Goal: Information Seeking & Learning: Learn about a topic

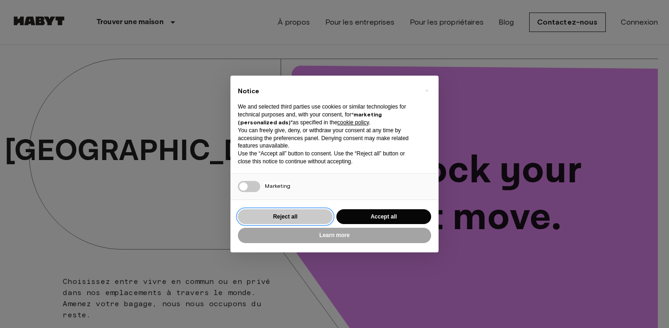
click at [292, 215] on button "Reject all" at bounding box center [285, 216] width 95 height 15
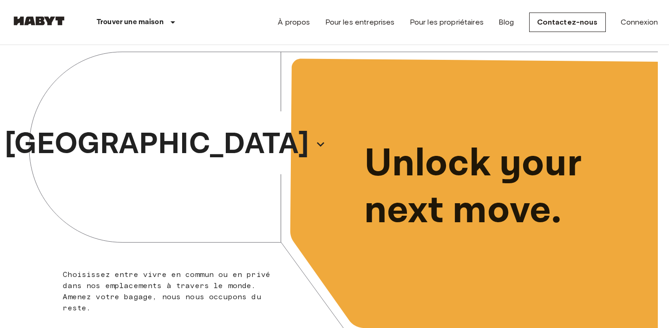
scroll to position [3, 0]
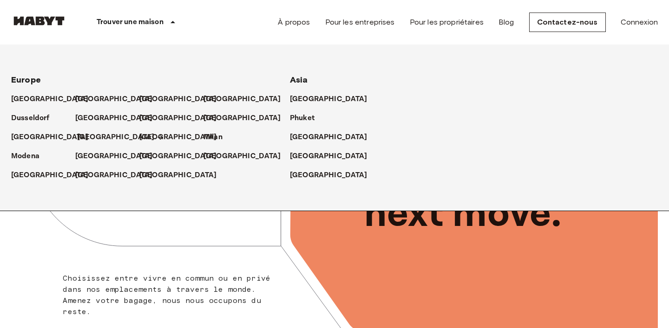
click at [88, 134] on p "[GEOGRAPHIC_DATA]" at bounding box center [116, 137] width 78 height 11
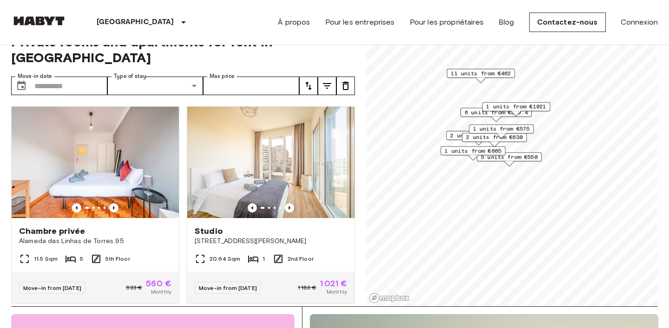
scroll to position [825, 0]
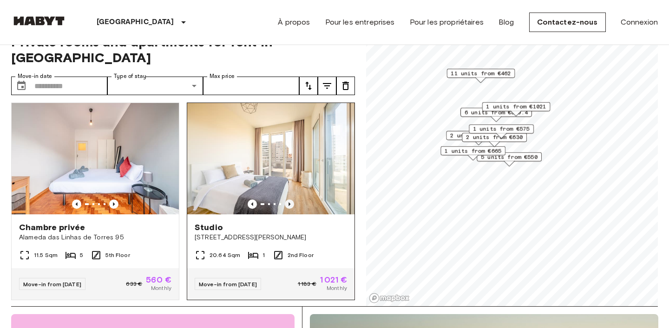
click at [291, 200] on icon "Previous image" at bounding box center [289, 204] width 9 height 9
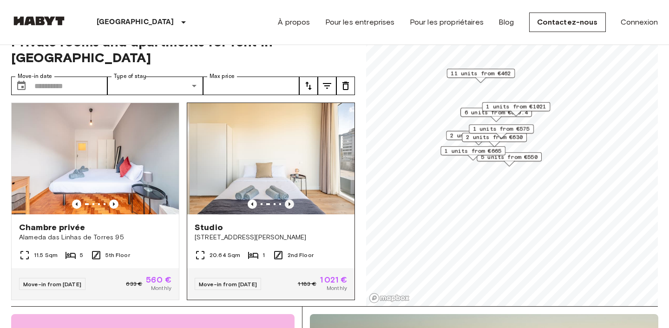
click at [291, 200] on icon "Previous image" at bounding box center [289, 204] width 9 height 9
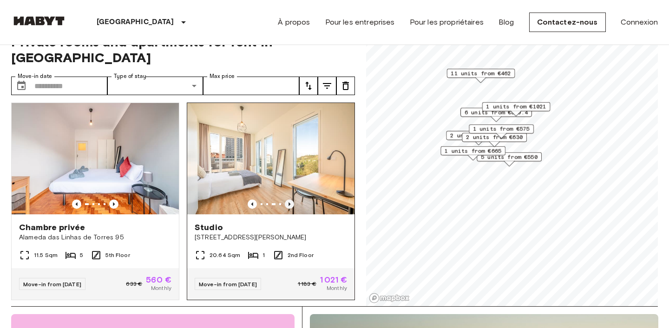
click at [288, 202] on icon "Previous image" at bounding box center [289, 204] width 2 height 4
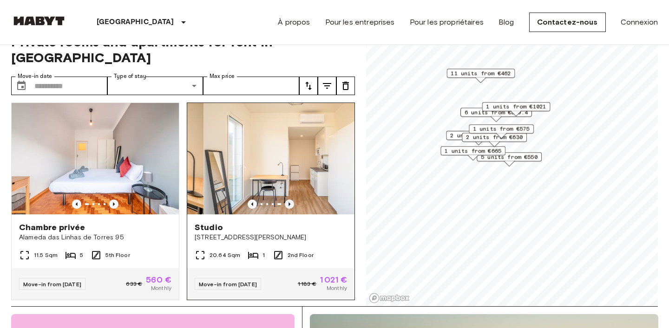
click at [288, 202] on icon "Previous image" at bounding box center [289, 204] width 2 height 4
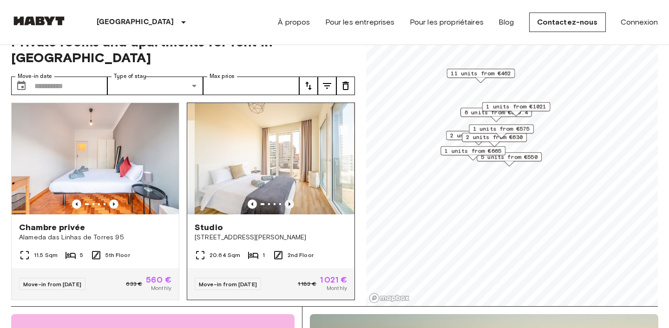
click at [288, 202] on icon "Previous image" at bounding box center [289, 204] width 2 height 4
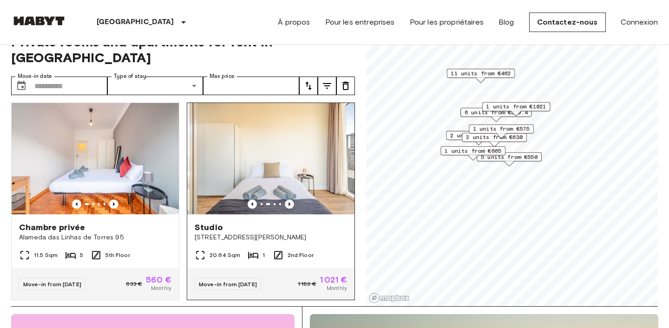
click at [288, 202] on icon "Previous image" at bounding box center [289, 204] width 2 height 4
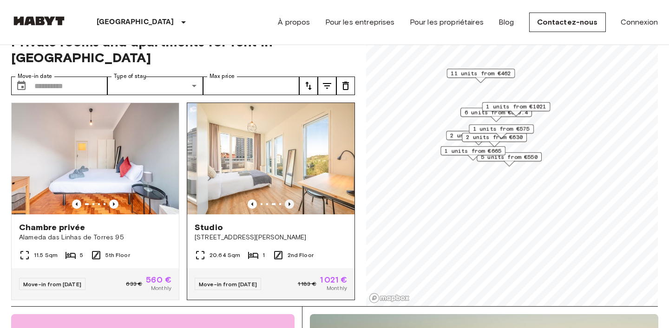
click at [288, 202] on icon "Previous image" at bounding box center [289, 204] width 2 height 4
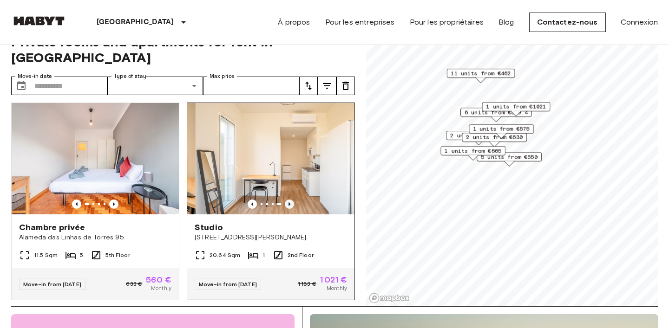
click at [288, 202] on icon "Previous image" at bounding box center [289, 204] width 2 height 4
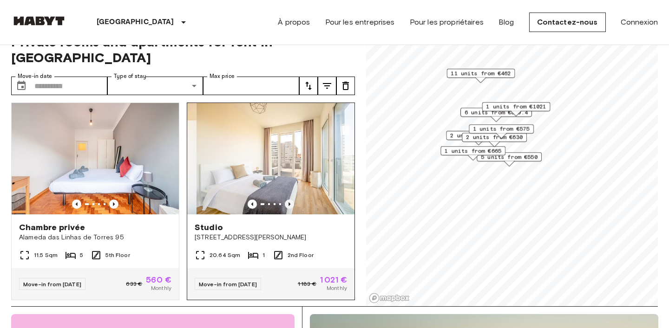
click at [288, 202] on icon "Previous image" at bounding box center [289, 204] width 2 height 4
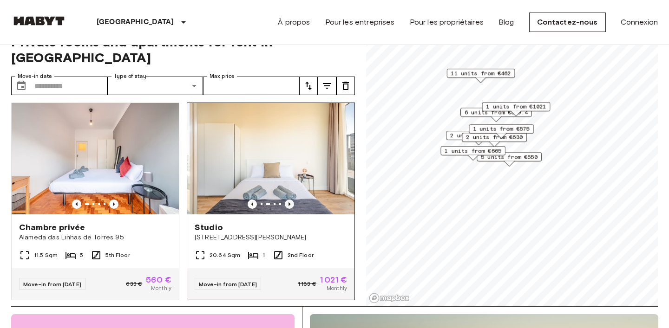
click at [288, 202] on icon "Previous image" at bounding box center [289, 204] width 2 height 4
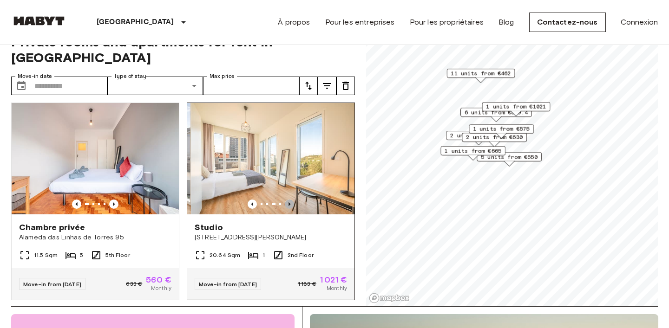
click at [288, 202] on icon "Previous image" at bounding box center [289, 204] width 2 height 4
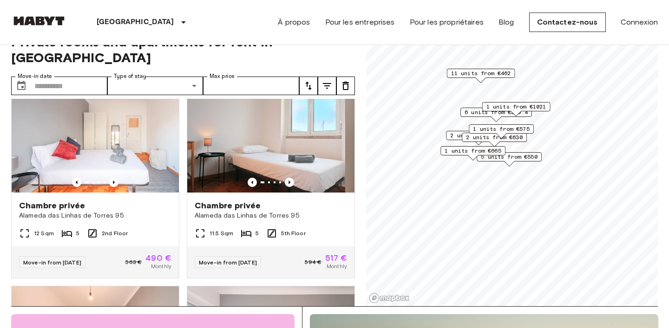
scroll to position [2283, 0]
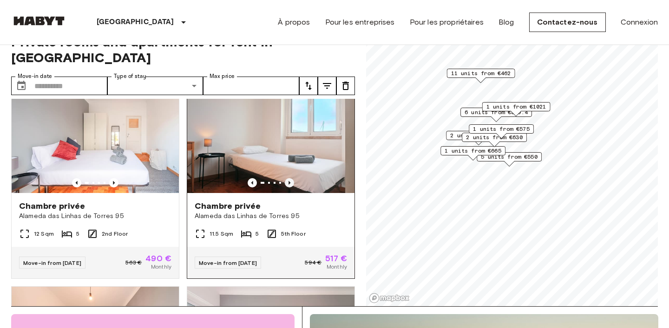
click at [289, 178] on icon "Previous image" at bounding box center [289, 182] width 9 height 9
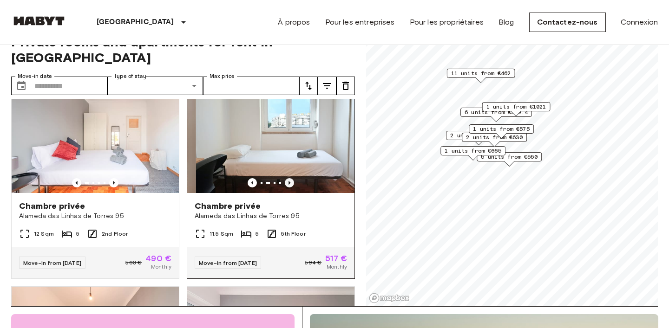
click at [289, 178] on icon "Previous image" at bounding box center [289, 182] width 9 height 9
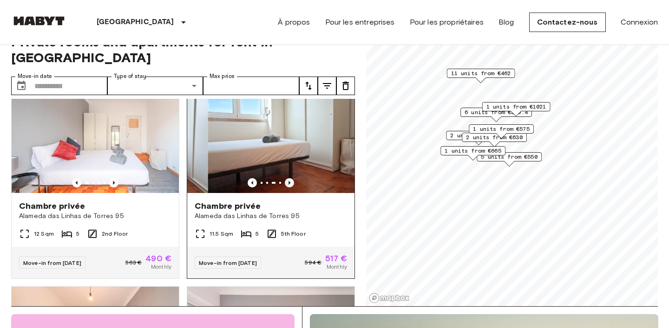
click at [289, 178] on icon "Previous image" at bounding box center [289, 182] width 9 height 9
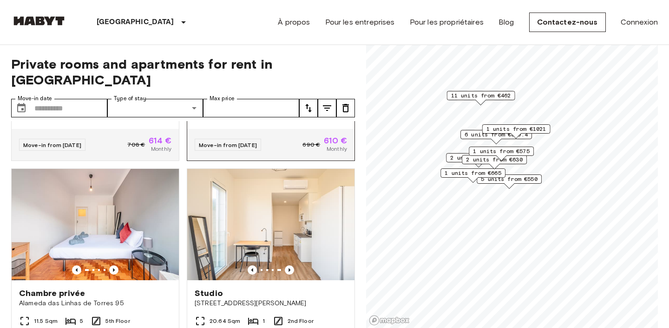
scroll to position [783, 0]
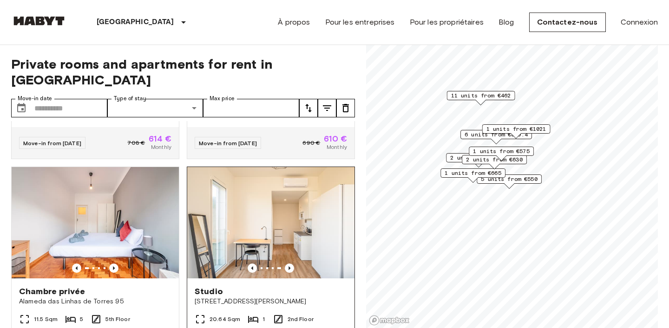
click at [243, 286] on div "Studio" at bounding box center [271, 291] width 152 height 11
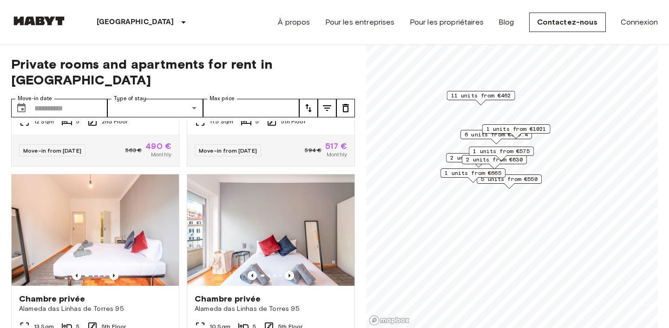
scroll to position [2268, 0]
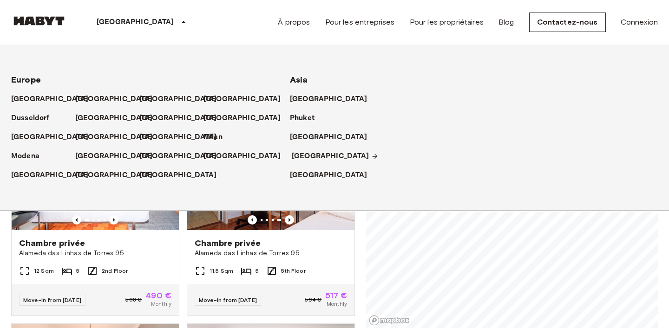
click at [308, 158] on p "[GEOGRAPHIC_DATA]" at bounding box center [331, 156] width 78 height 11
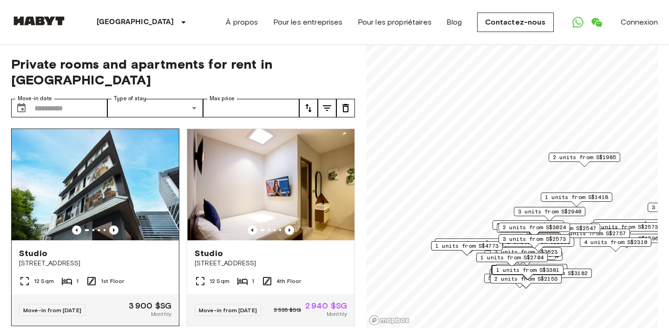
click at [115, 226] on icon "Previous image" at bounding box center [113, 230] width 9 height 9
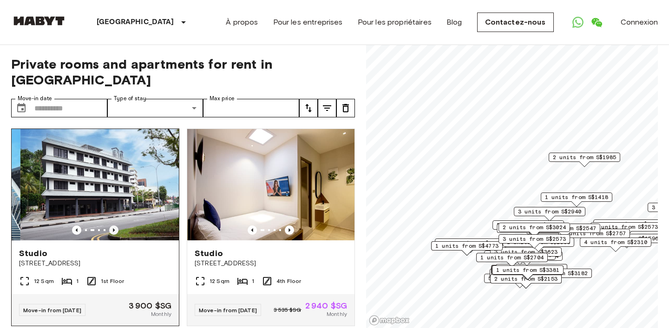
click at [115, 226] on icon "Previous image" at bounding box center [113, 230] width 9 height 9
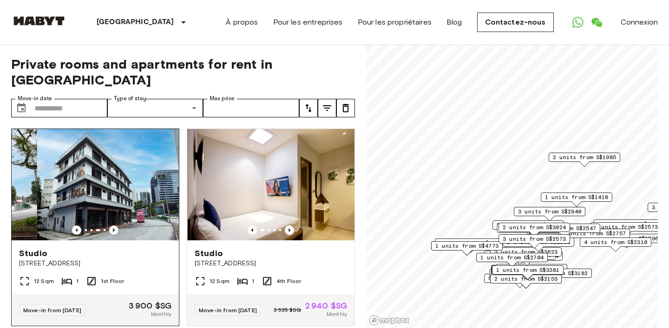
click at [115, 226] on icon "Previous image" at bounding box center [113, 230] width 9 height 9
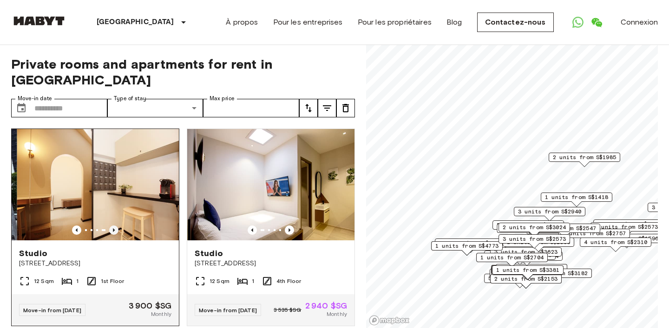
click at [115, 226] on icon "Previous image" at bounding box center [113, 230] width 9 height 9
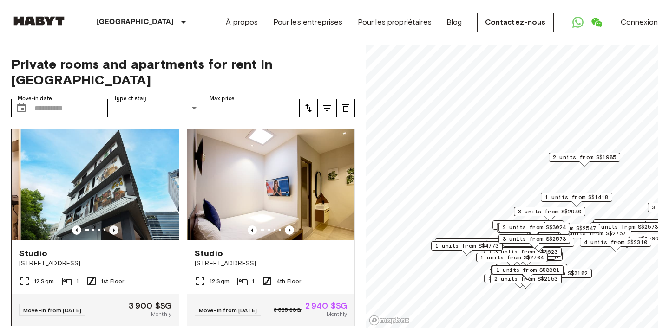
click at [115, 226] on icon "Previous image" at bounding box center [113, 230] width 9 height 9
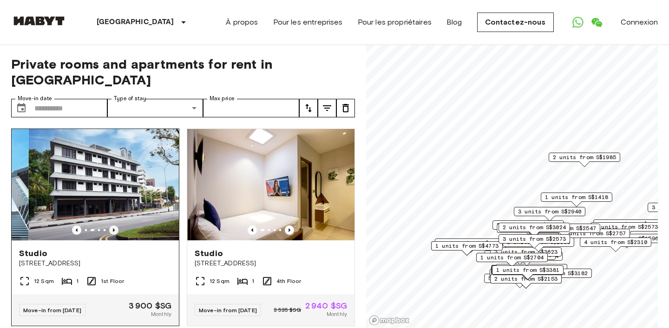
click at [115, 226] on icon "Previous image" at bounding box center [113, 230] width 9 height 9
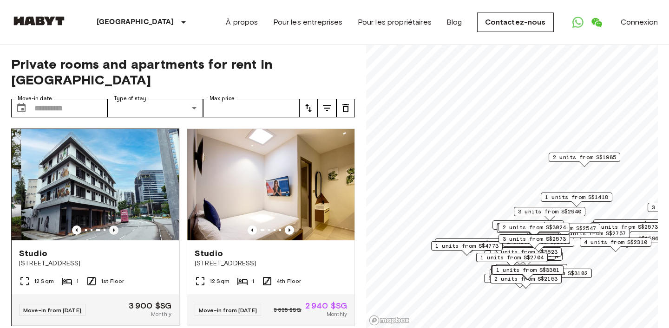
click at [115, 226] on icon "Previous image" at bounding box center [113, 230] width 9 height 9
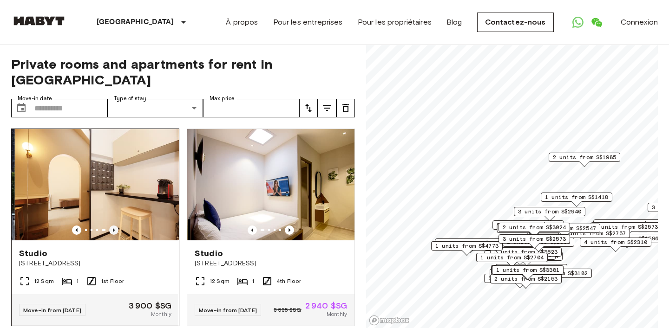
click at [115, 226] on icon "Previous image" at bounding box center [113, 230] width 9 height 9
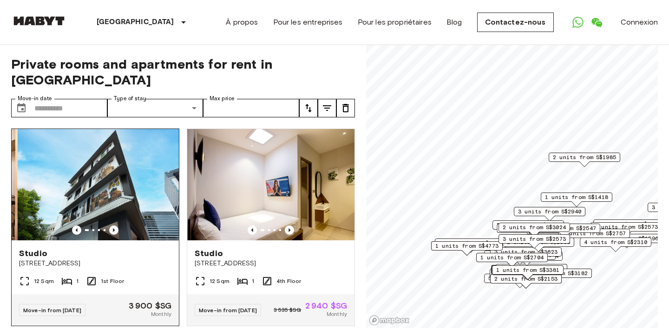
click at [115, 226] on icon "Previous image" at bounding box center [113, 230] width 9 height 9
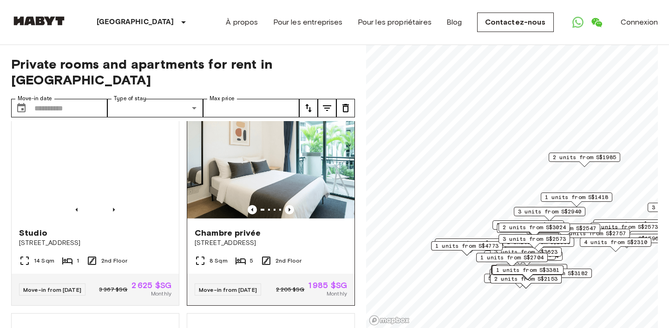
scroll to position [628, 0]
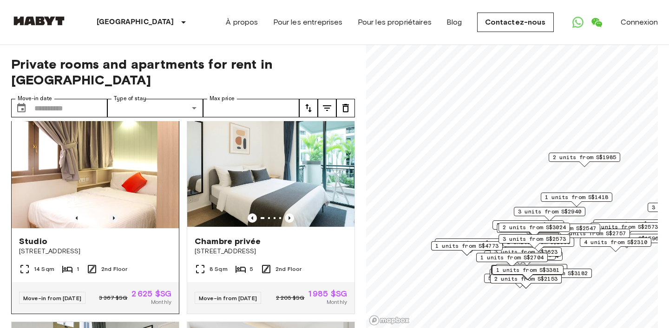
click at [115, 214] on icon "Previous image" at bounding box center [113, 218] width 9 height 9
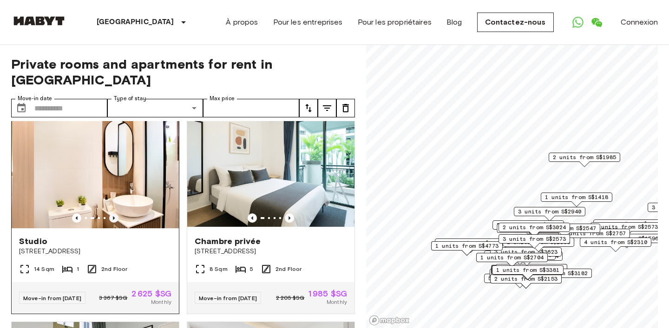
click at [115, 214] on icon "Previous image" at bounding box center [113, 218] width 9 height 9
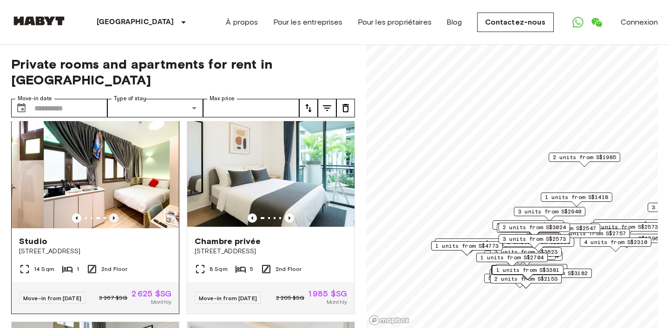
click at [115, 214] on icon "Previous image" at bounding box center [113, 218] width 9 height 9
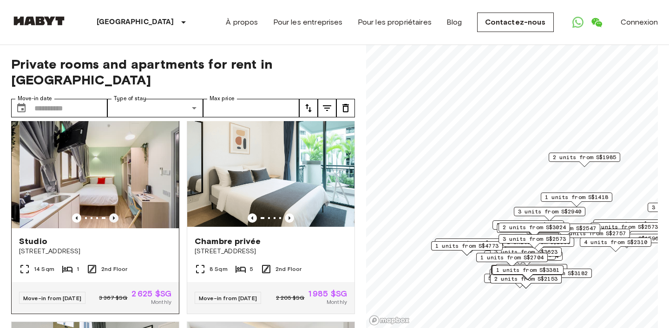
click at [115, 214] on icon "Previous image" at bounding box center [113, 218] width 9 height 9
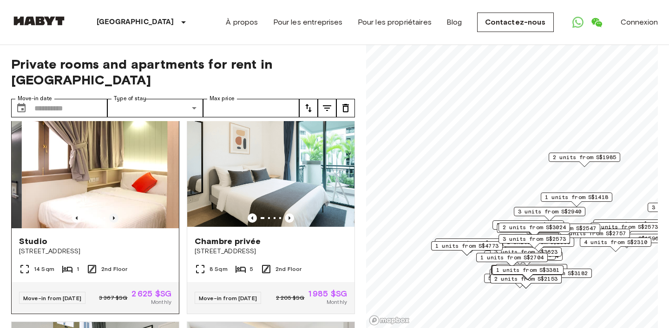
click at [115, 214] on icon "Previous image" at bounding box center [113, 218] width 9 height 9
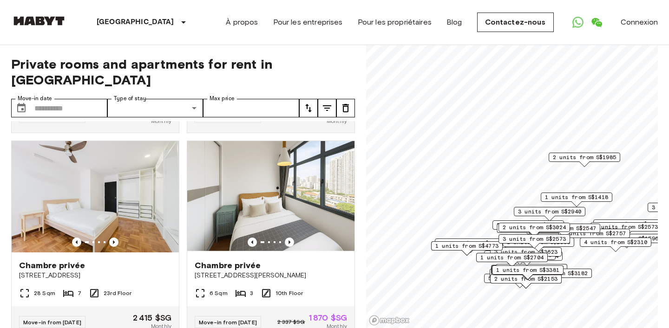
scroll to position [1027, 0]
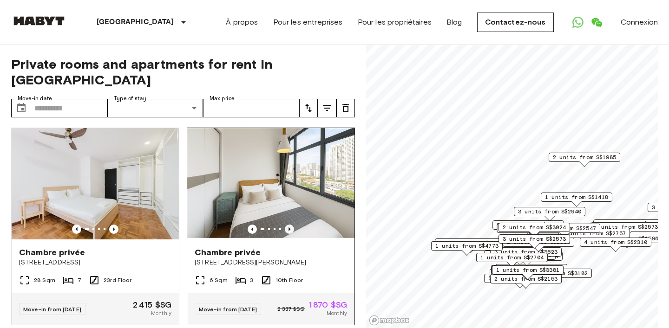
click at [288, 225] on icon "Previous image" at bounding box center [289, 229] width 9 height 9
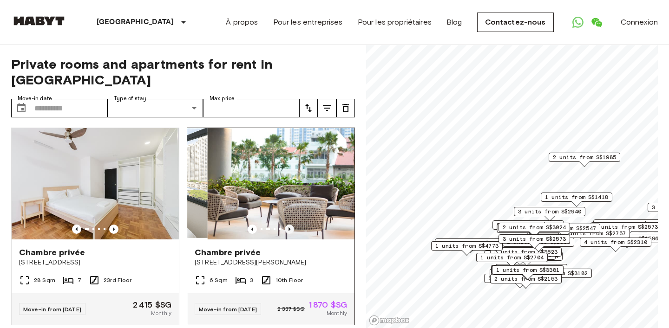
click at [288, 225] on icon "Previous image" at bounding box center [289, 229] width 9 height 9
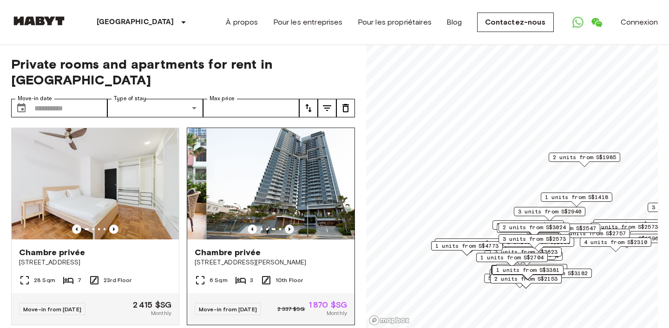
click at [288, 225] on icon "Previous image" at bounding box center [289, 229] width 9 height 9
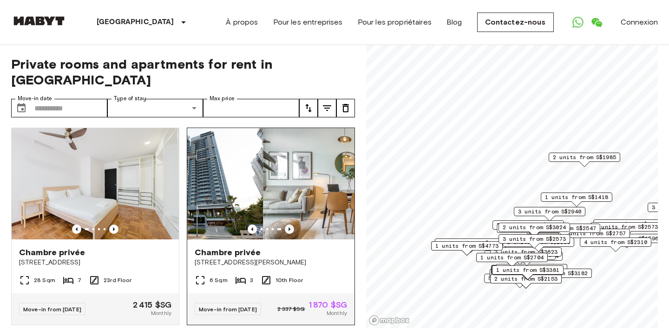
click at [288, 225] on icon "Previous image" at bounding box center [289, 229] width 9 height 9
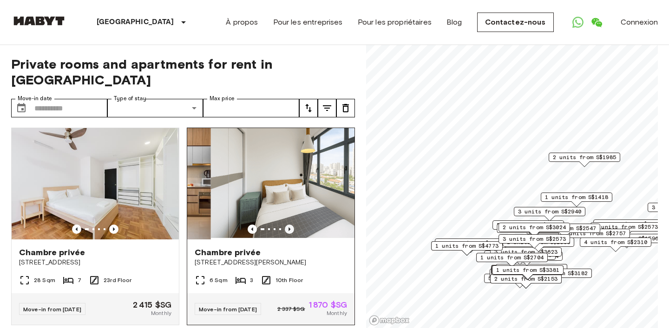
click at [288, 225] on icon "Previous image" at bounding box center [289, 229] width 9 height 9
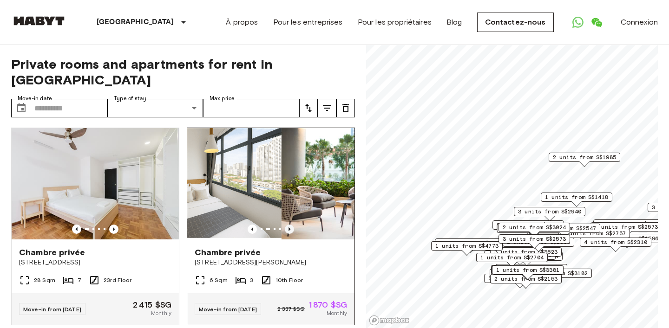
click at [288, 225] on icon "Previous image" at bounding box center [289, 229] width 9 height 9
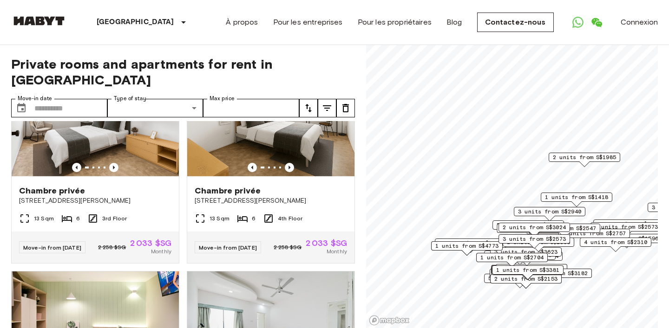
scroll to position [2070, 0]
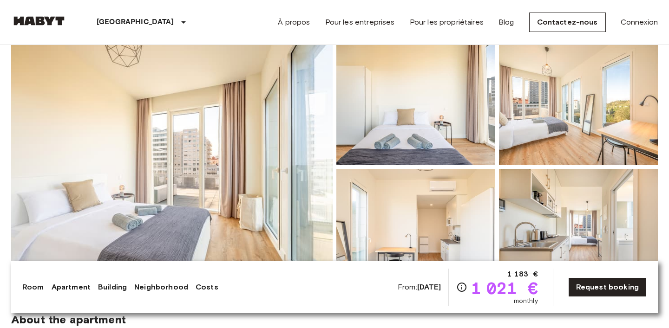
scroll to position [80, 0]
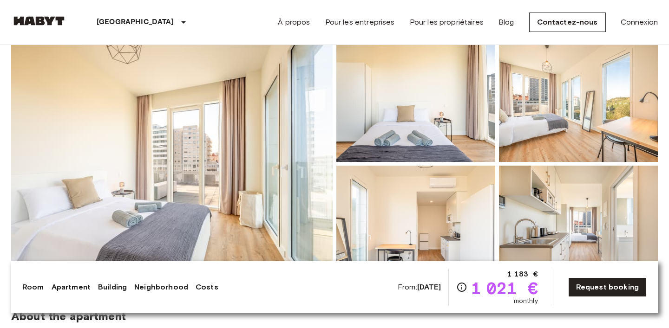
click at [297, 160] on img at bounding box center [171, 163] width 321 height 247
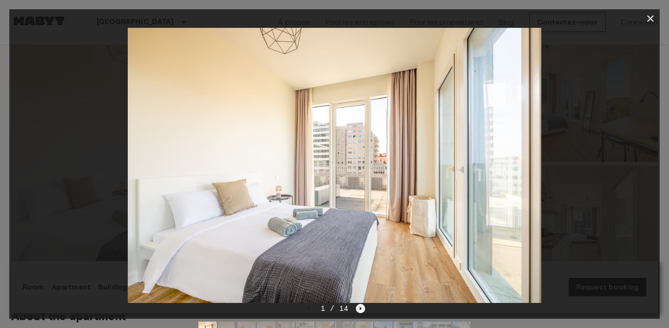
click at [360, 307] on icon "Next image" at bounding box center [360, 308] width 9 height 9
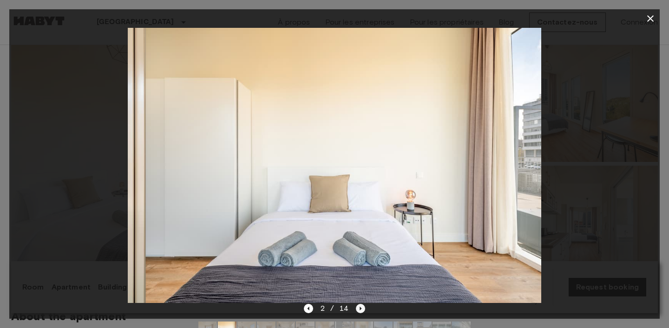
click at [360, 307] on icon "Next image" at bounding box center [360, 308] width 9 height 9
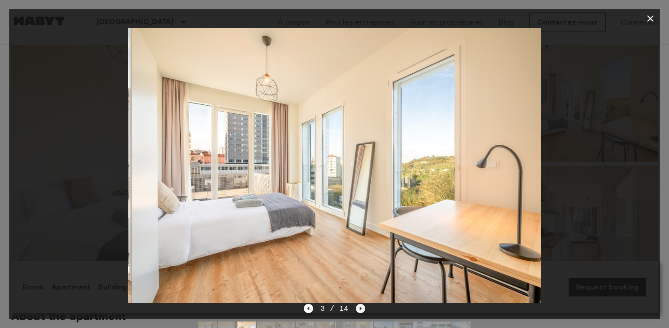
click at [360, 307] on icon "Next image" at bounding box center [360, 308] width 9 height 9
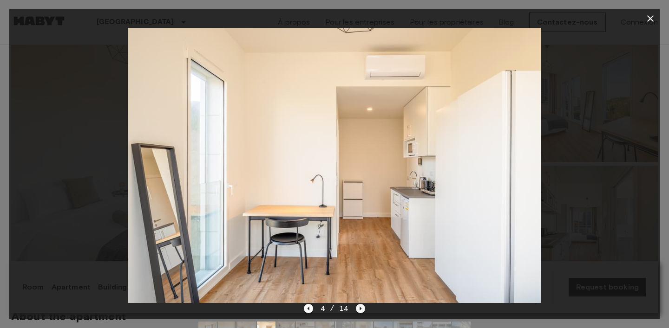
click at [360, 307] on icon "Next image" at bounding box center [360, 308] width 9 height 9
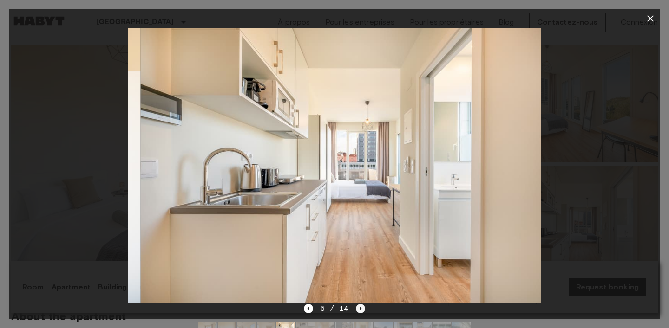
click at [360, 307] on icon "Next image" at bounding box center [360, 308] width 9 height 9
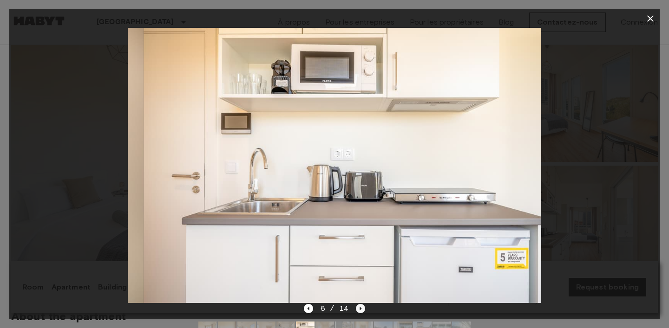
click at [360, 307] on icon "Next image" at bounding box center [360, 308] width 9 height 9
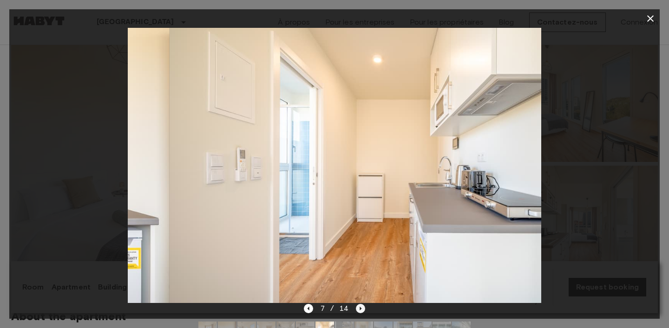
click at [360, 307] on icon "Next image" at bounding box center [360, 308] width 9 height 9
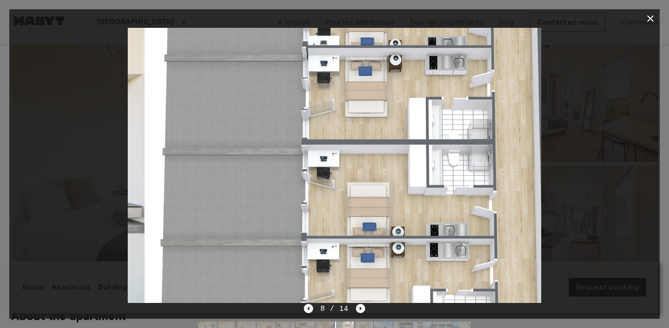
click at [360, 307] on icon "Next image" at bounding box center [360, 308] width 9 height 9
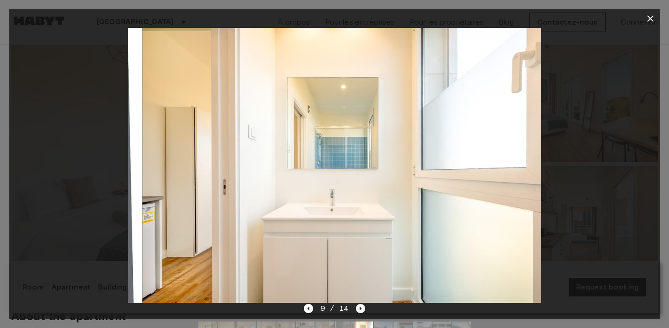
click at [360, 307] on icon "Next image" at bounding box center [360, 308] width 9 height 9
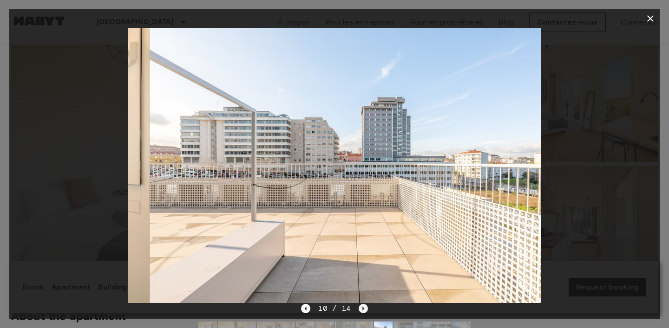
click at [360, 307] on icon "Next image" at bounding box center [363, 308] width 9 height 9
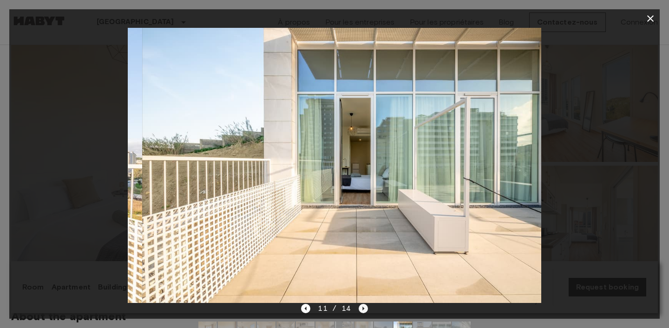
click at [360, 307] on icon "Next image" at bounding box center [363, 308] width 9 height 9
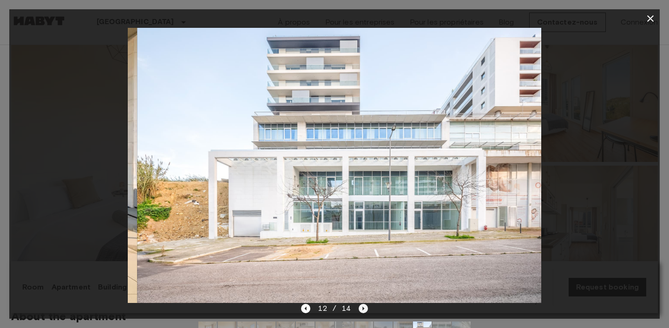
click at [360, 307] on icon "Next image" at bounding box center [363, 308] width 9 height 9
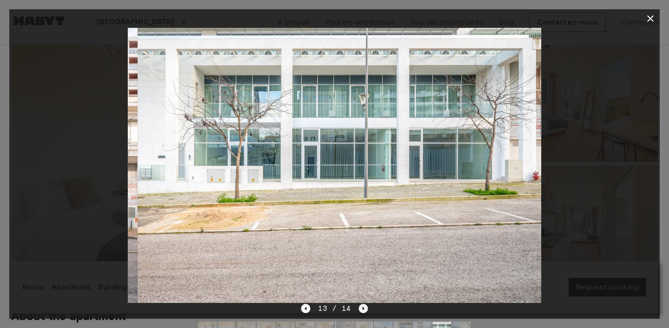
click at [360, 307] on icon "Next image" at bounding box center [363, 308] width 9 height 9
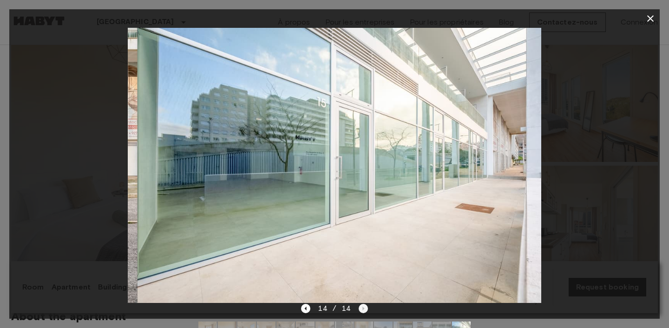
click at [360, 307] on div "14 / 14" at bounding box center [334, 308] width 66 height 11
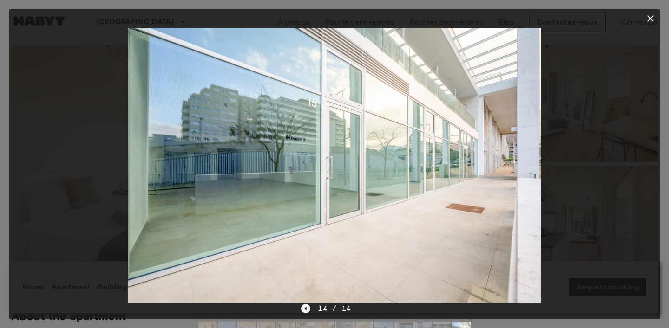
click at [309, 313] on icon "Previous image" at bounding box center [305, 308] width 9 height 9
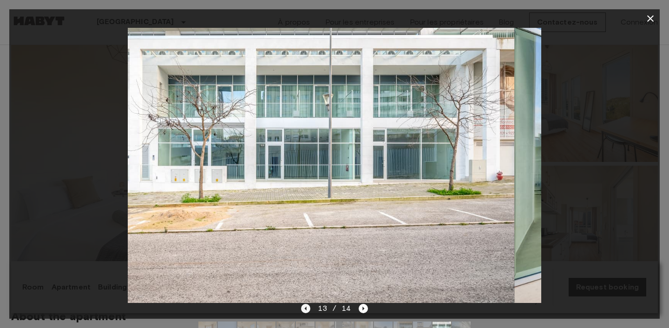
click at [309, 313] on icon "Previous image" at bounding box center [305, 308] width 9 height 9
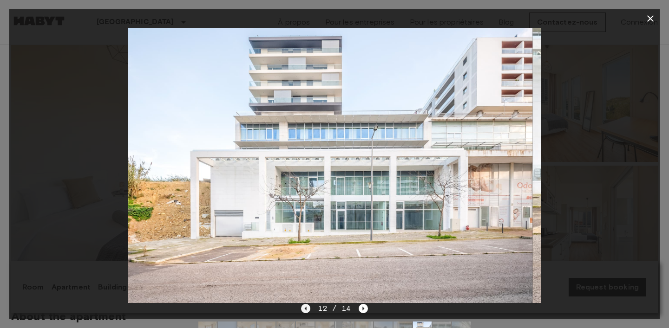
click at [309, 313] on icon "Previous image" at bounding box center [305, 308] width 9 height 9
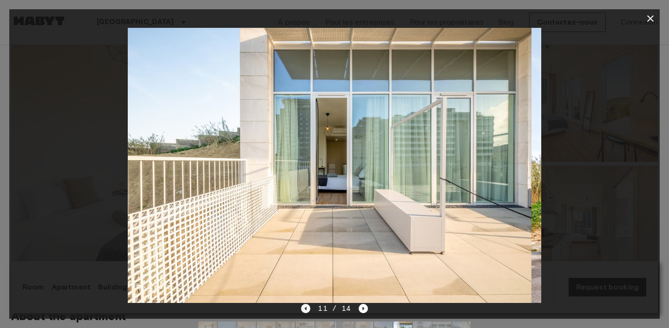
click at [309, 313] on icon "Previous image" at bounding box center [305, 308] width 9 height 9
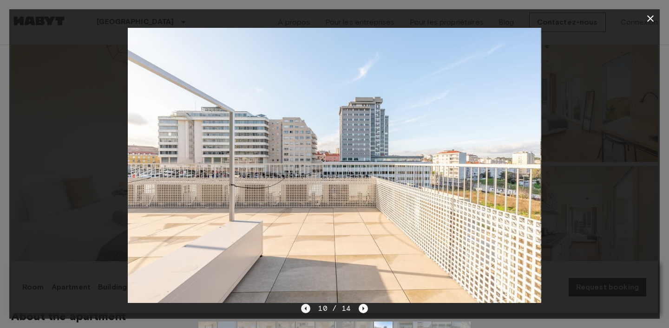
click at [309, 313] on icon "Previous image" at bounding box center [305, 308] width 9 height 9
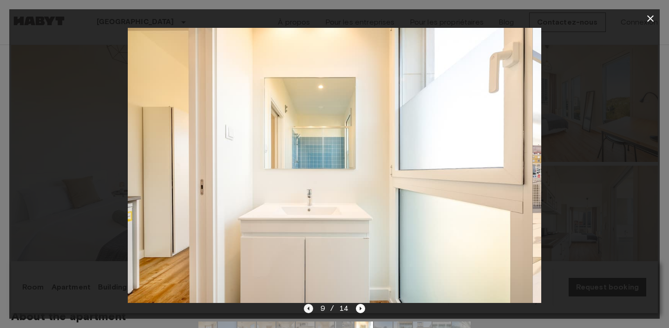
click at [309, 313] on icon "Previous image" at bounding box center [308, 308] width 9 height 9
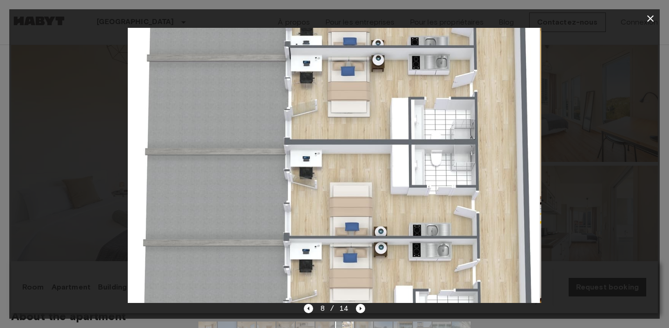
click at [653, 18] on icon "button" at bounding box center [650, 18] width 11 height 11
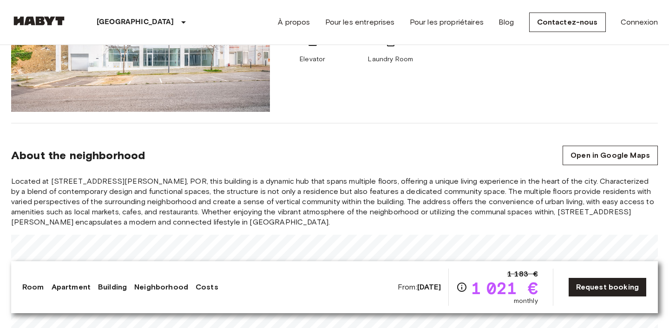
scroll to position [661, 0]
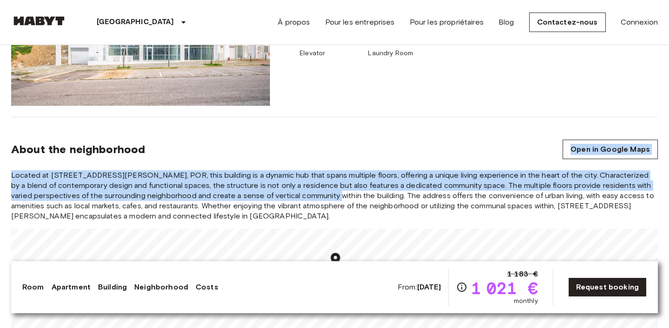
drag, startPoint x: 342, startPoint y: 199, endPoint x: 342, endPoint y: 157, distance: 42.3
click at [346, 149] on section "About the neighborhood Open in Google Maps Located at Rua Margarida de Abreu 15…" at bounding box center [334, 248] width 646 height 262
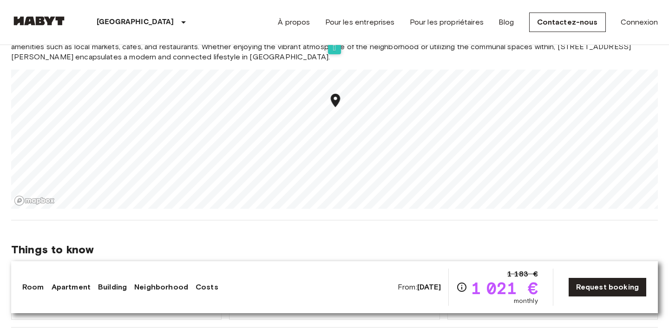
scroll to position [800, 0]
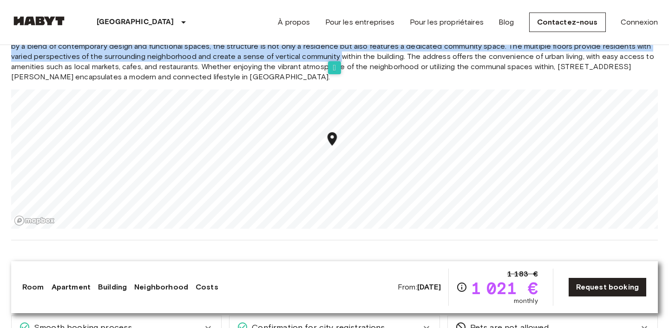
drag, startPoint x: 323, startPoint y: 193, endPoint x: 333, endPoint y: 139, distance: 54.8
click at [333, 139] on icon "Map marker" at bounding box center [331, 138] width 9 height 13
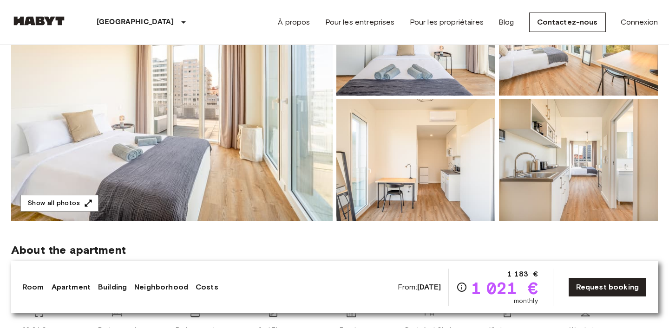
scroll to position [0, 0]
